Goal: Book appointment/travel/reservation

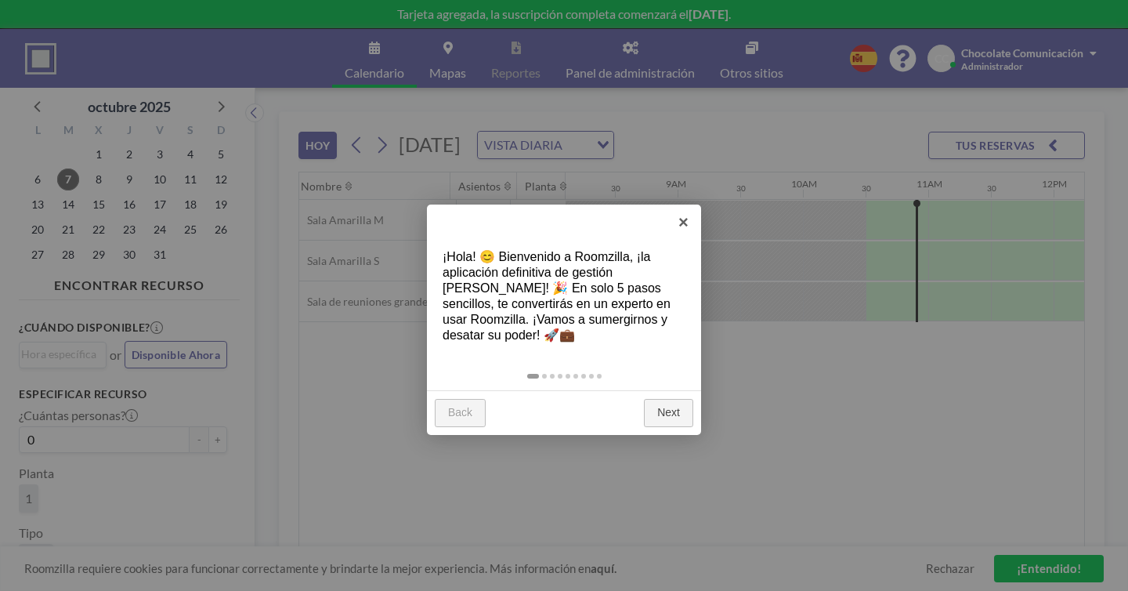
scroll to position [0, 1018]
click at [688, 219] on link "×" at bounding box center [683, 221] width 35 height 35
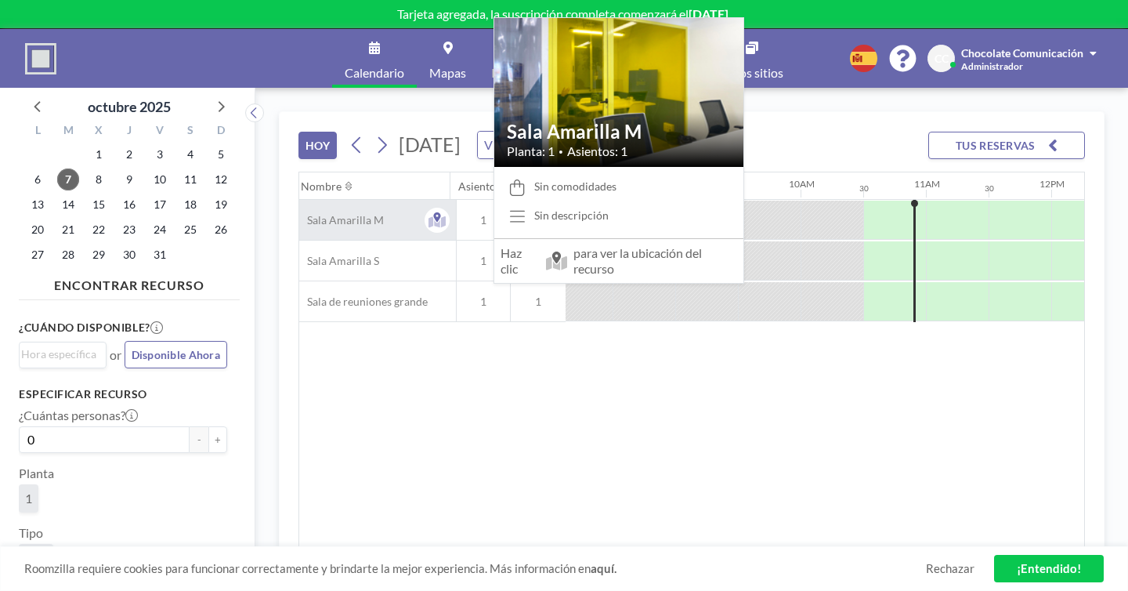
click at [299, 200] on div "Sala Amarilla M" at bounding box center [377, 220] width 157 height 40
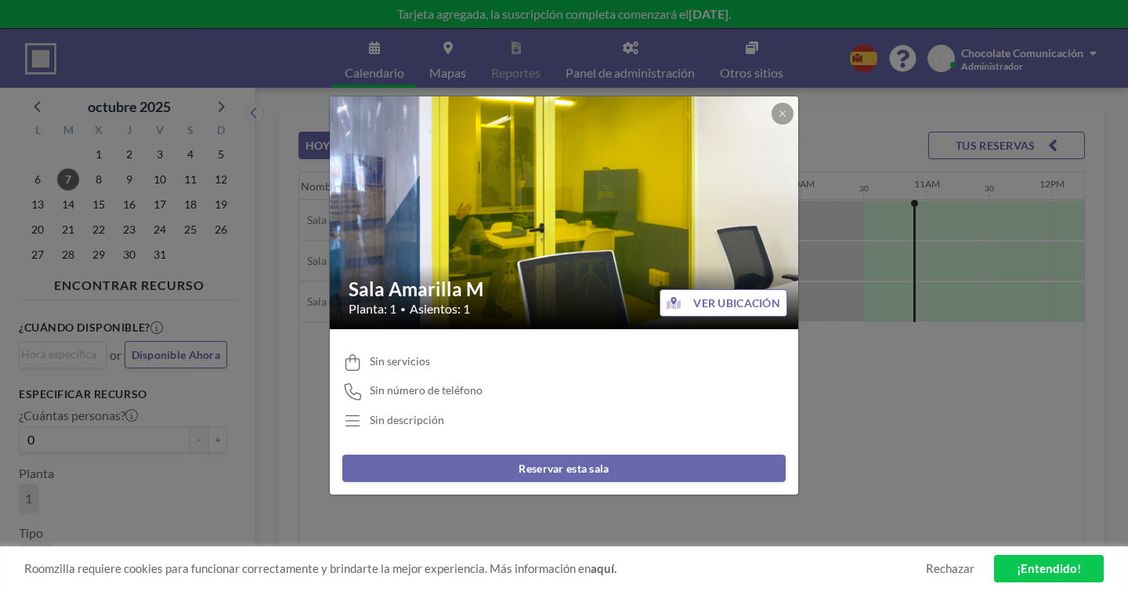
click at [540, 454] on button "Reservar esta sala" at bounding box center [563, 467] width 443 height 27
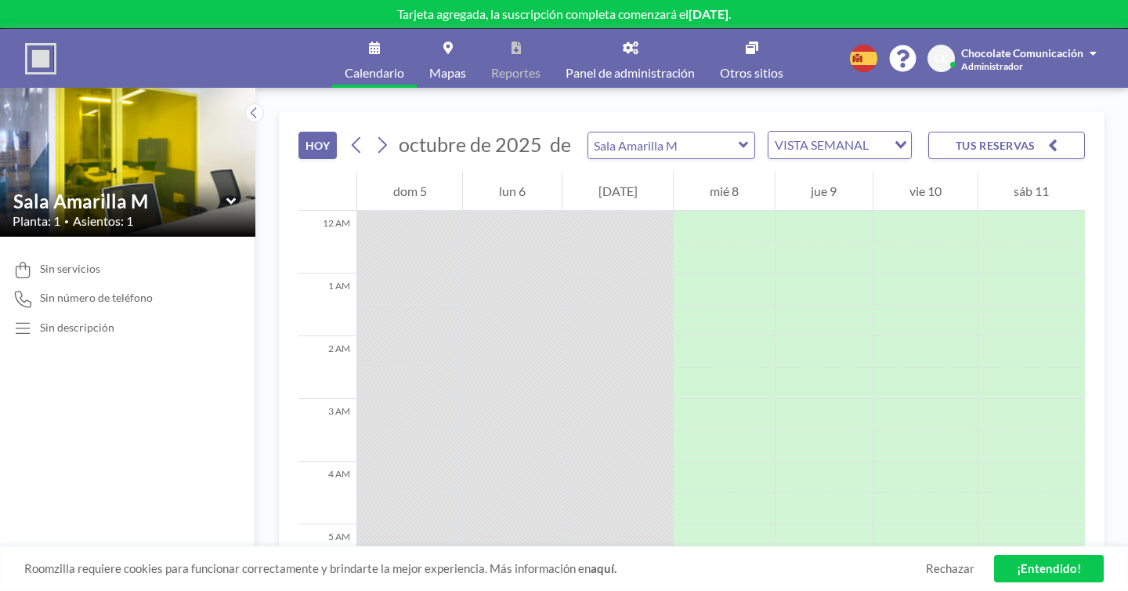
click at [298, 211] on div "12 AM" at bounding box center [327, 242] width 58 height 63
click at [584, 172] on div "[DATE]" at bounding box center [617, 191] width 110 height 39
click at [584, 242] on div at bounding box center [617, 257] width 110 height 31
click at [579, 211] on div at bounding box center [617, 226] width 110 height 31
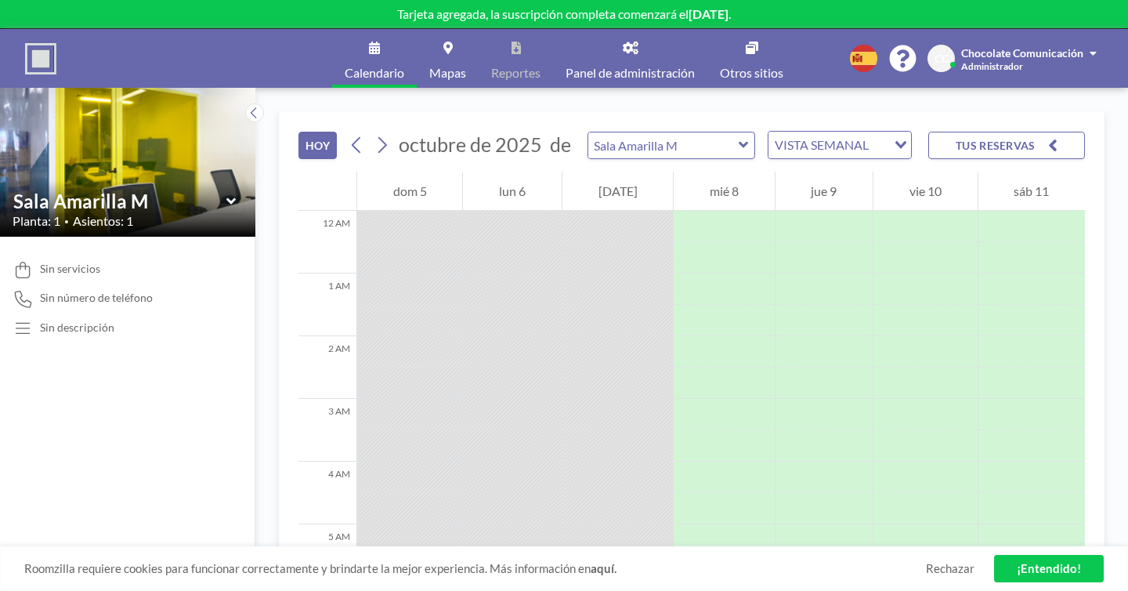
click at [578, 211] on div at bounding box center [617, 226] width 110 height 31
click at [575, 242] on div at bounding box center [617, 257] width 110 height 31
click at [1051, 566] on link "¡Entendido!" at bounding box center [1049, 568] width 110 height 27
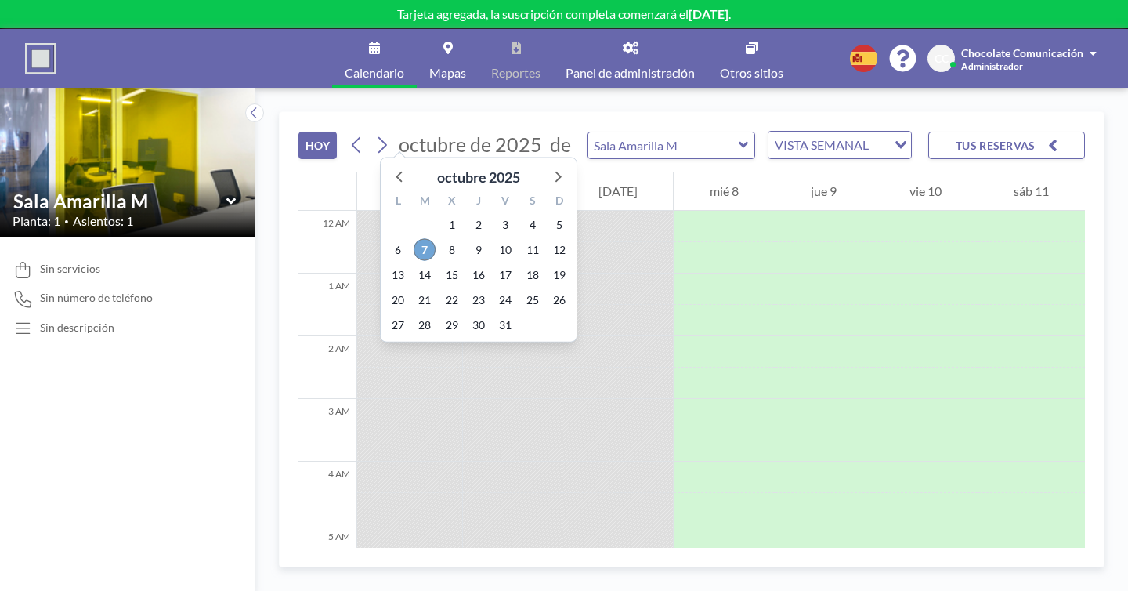
click at [414, 239] on span "7" at bounding box center [425, 250] width 22 height 22
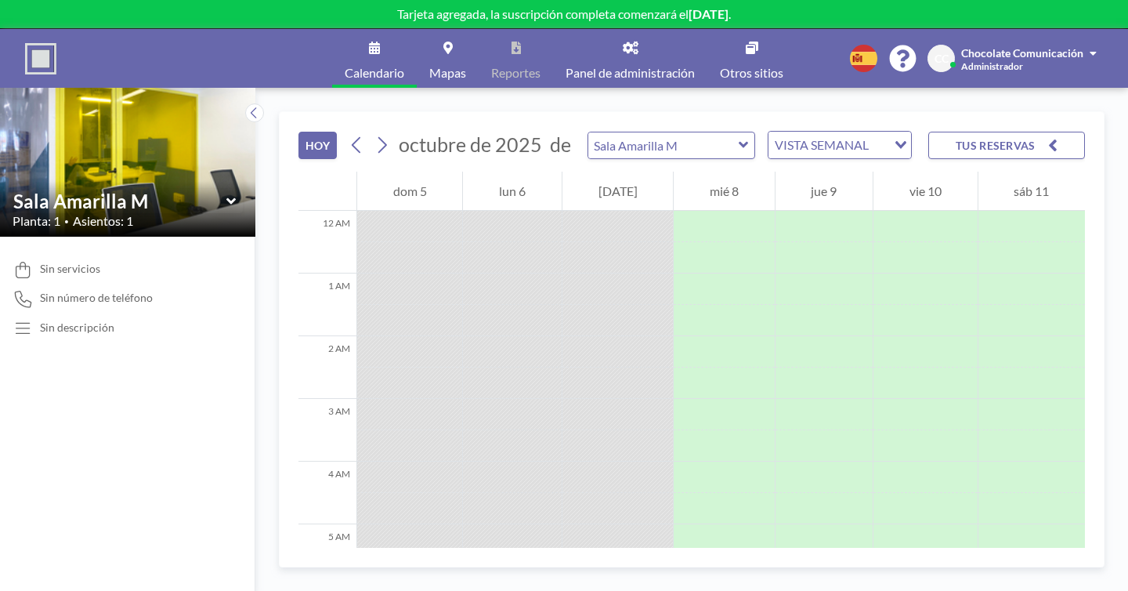
click at [768, 132] on div "VISTA SEMANAL" at bounding box center [827, 143] width 118 height 23
click at [666, 144] on li "VISTA DIARIA" at bounding box center [676, 145] width 124 height 23
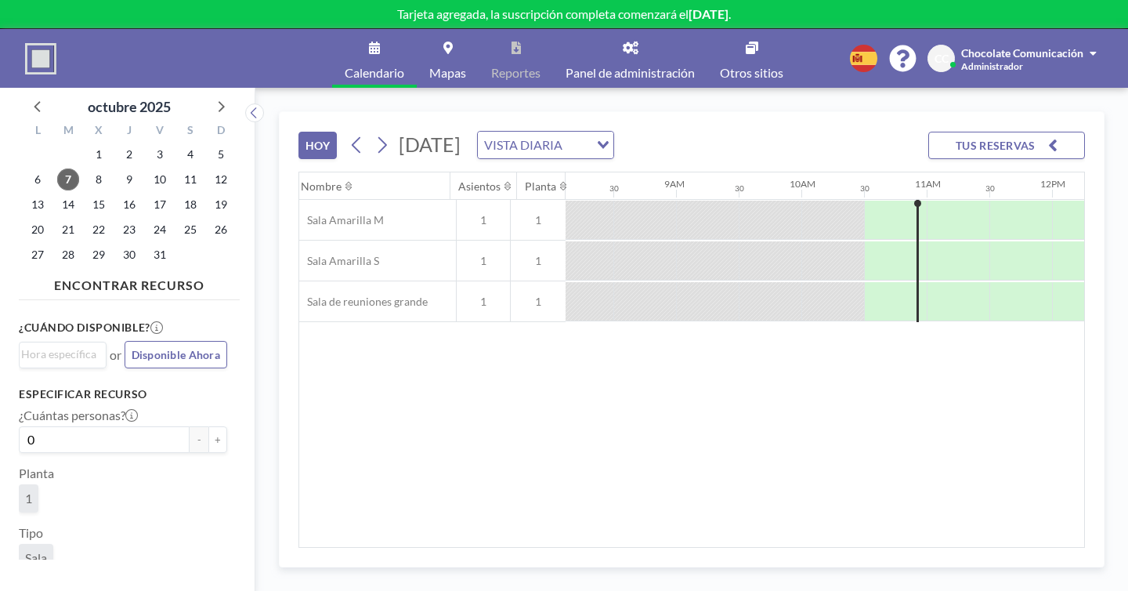
scroll to position [0, 1018]
click at [918, 201] on div at bounding box center [922, 220] width 8 height 39
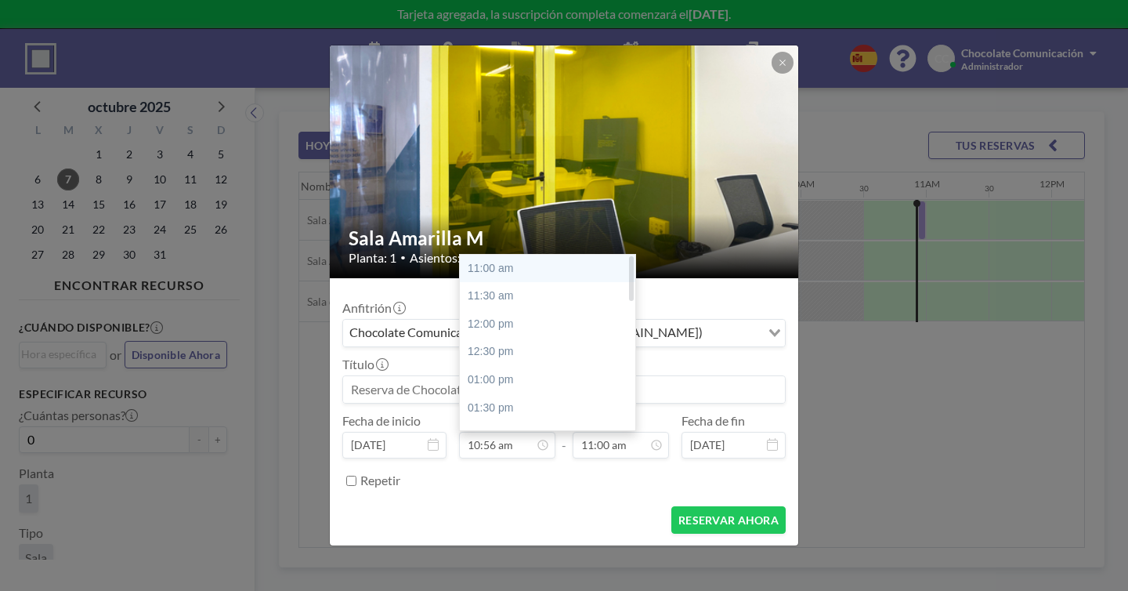
click at [509, 255] on div "11:00 am" at bounding box center [552, 269] width 184 height 28
type input "11:00 am"
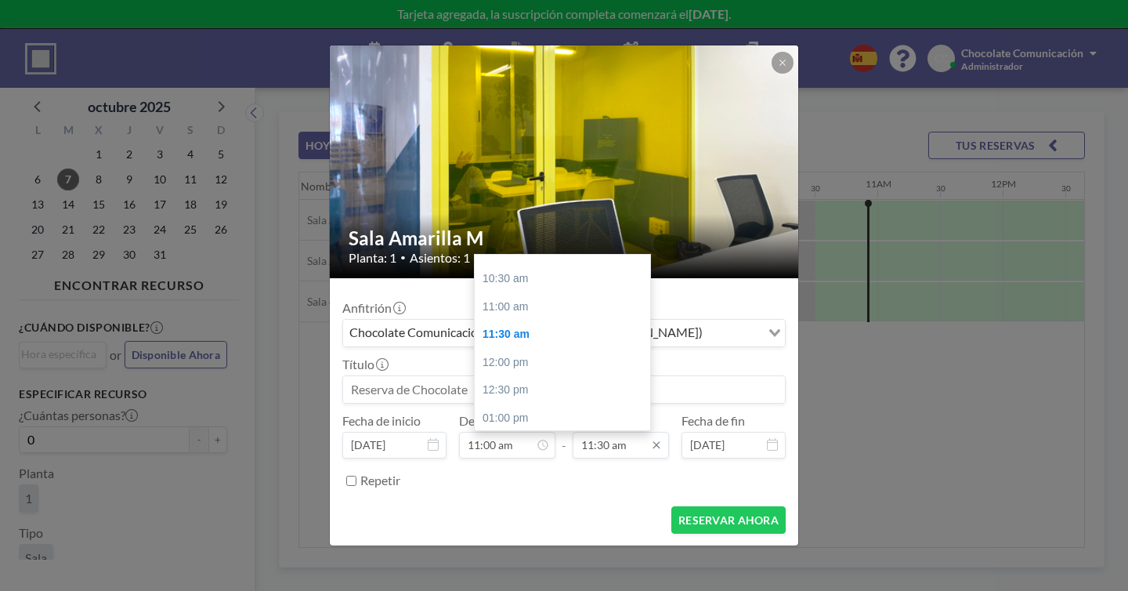
scroll to position [0, 1069]
click at [498, 349] on div "12:00 pm" at bounding box center [567, 363] width 184 height 28
type input "12:00 pm"
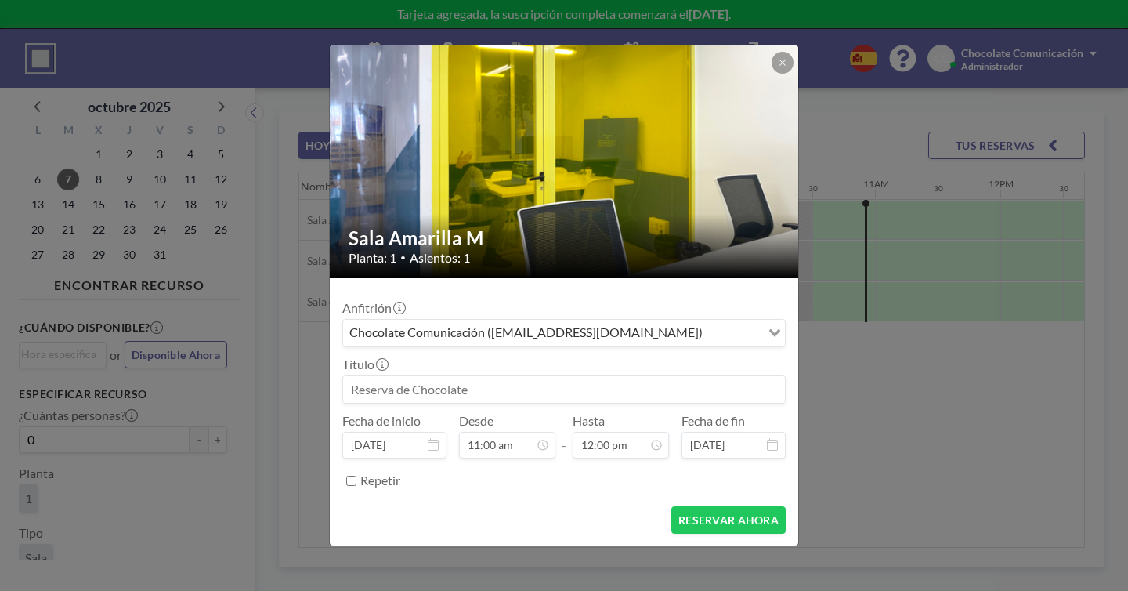
scroll to position [600, 0]
click at [693, 506] on button "RESERVAR AHORA" at bounding box center [728, 519] width 114 height 27
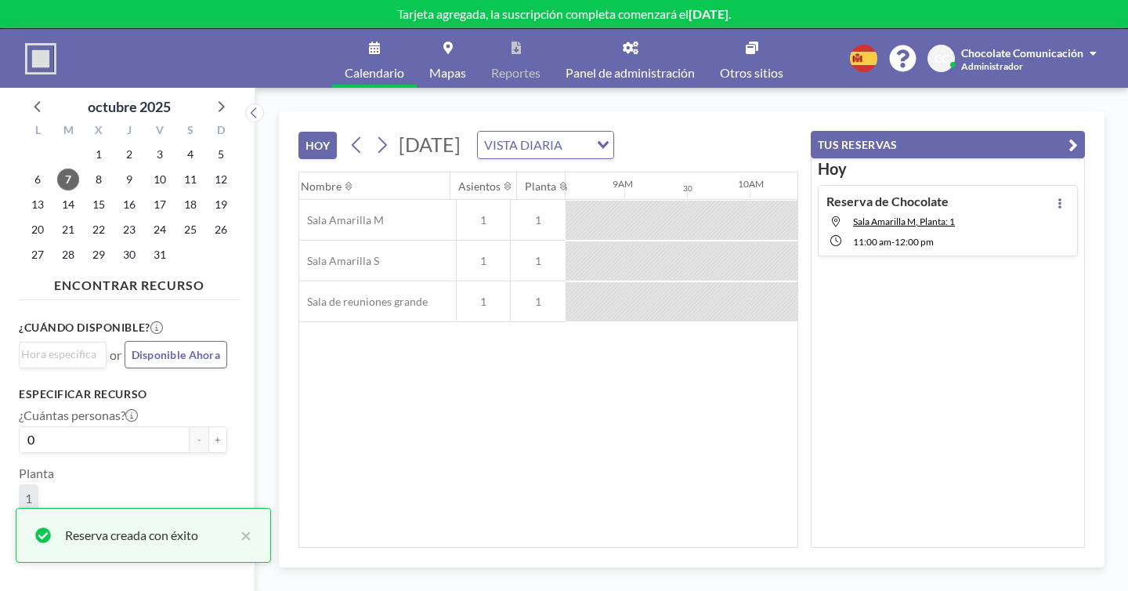
click at [426, 432] on div "Nombre Asientos Planta 12AM 30 1AM 30 2AM 30 3AM 30 4AM 30 5AM 30 6AM 30 7AM 30…" at bounding box center [548, 359] width 498 height 374
